Goal: Navigation & Orientation: Go to known website

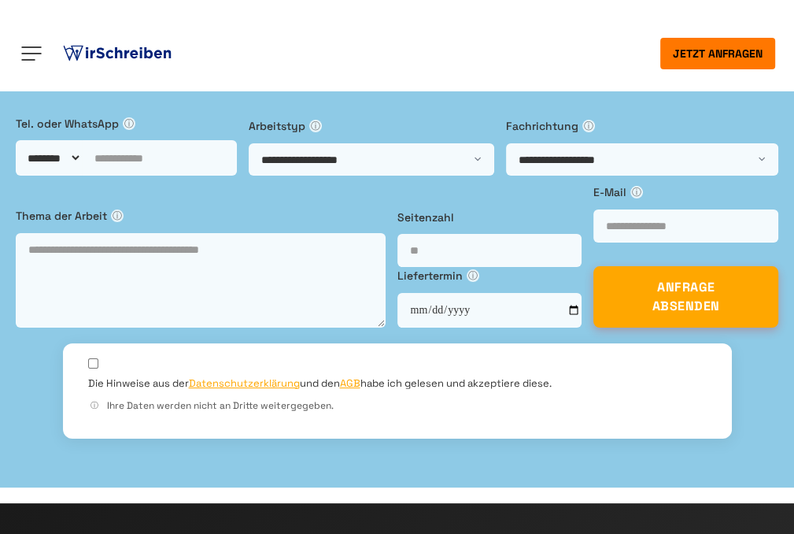
click at [111, 50] on img at bounding box center [117, 54] width 115 height 24
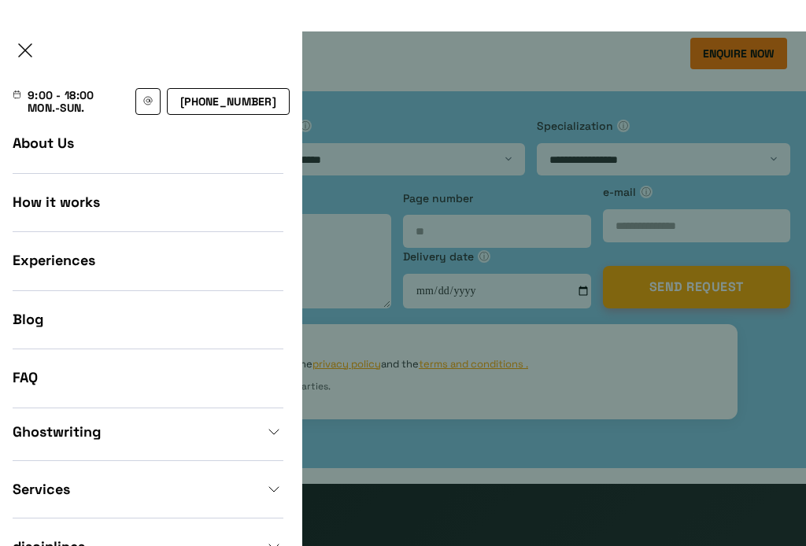
scroll to position [265, 0]
